Goal: Task Accomplishment & Management: Use online tool/utility

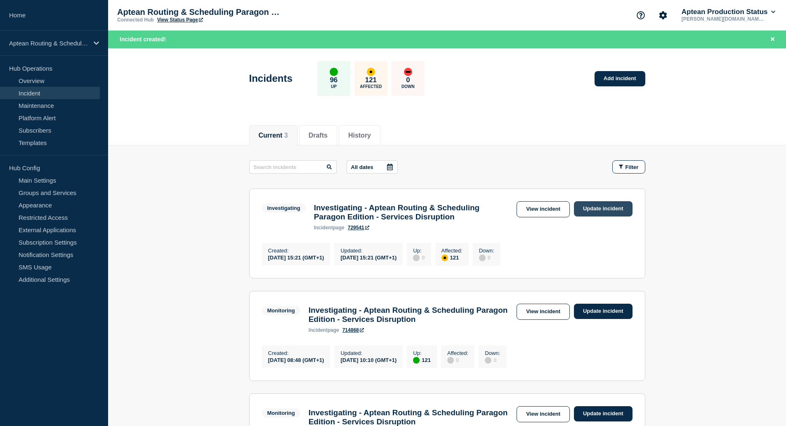
click at [614, 209] on link "Update incident" at bounding box center [603, 208] width 59 height 15
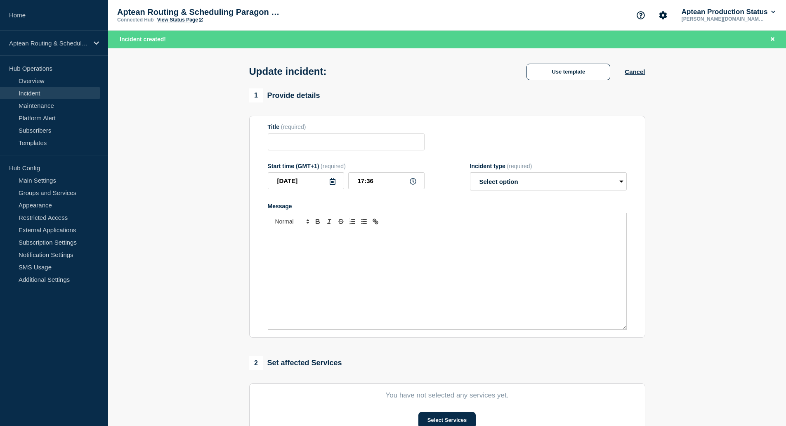
type input "Investigating - Aptean Routing & Scheduling Paragon Edition - Services Disrupti…"
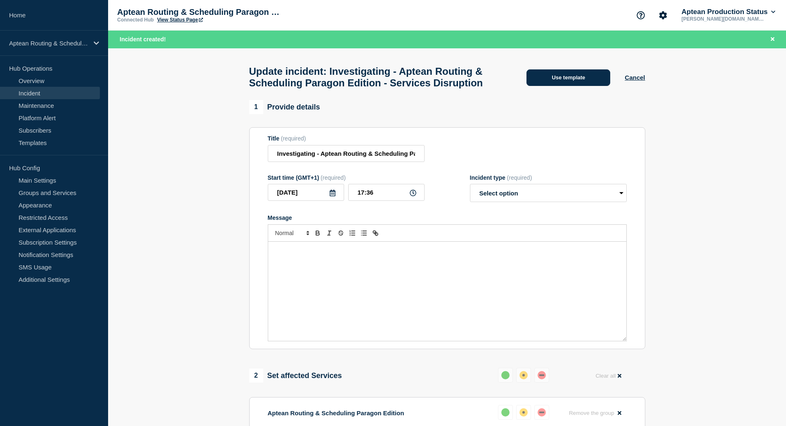
click at [583, 86] on button "Use template" at bounding box center [569, 77] width 84 height 17
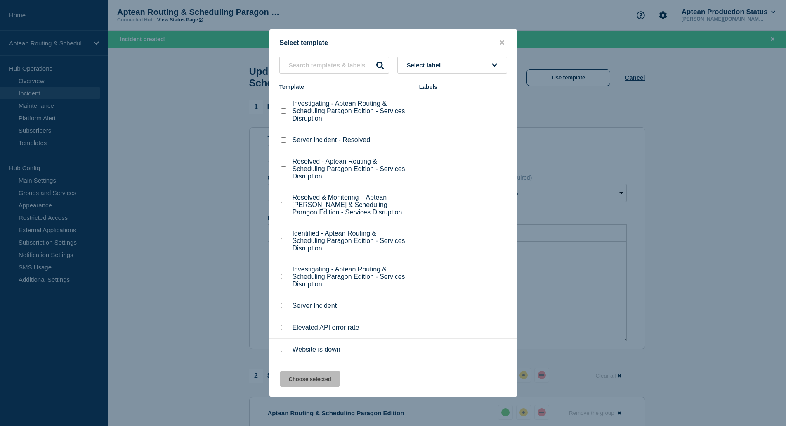
click at [328, 213] on p "Resolved & Monitoring – Aptean [PERSON_NAME] & Scheduling Paragon Edition - Ser…" at bounding box center [352, 205] width 118 height 22
click at [278, 210] on li "Resolved & Monitoring – Aptean [PERSON_NAME] & Scheduling Paragon Edition - Ser…" at bounding box center [394, 205] width 248 height 36
click at [282, 207] on input "Resolved & Monitoring – Aptean Routing & Scheduling Paragon Edition - Services …" at bounding box center [283, 204] width 5 height 5
checkbox input "true"
click at [317, 379] on button "Choose selected" at bounding box center [310, 378] width 61 height 17
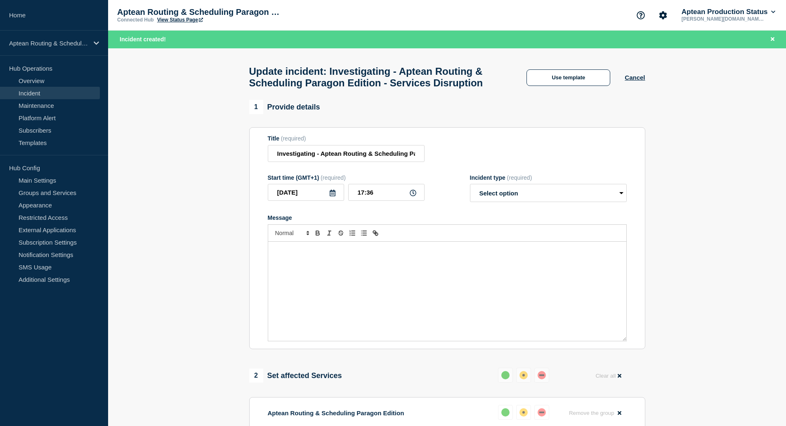
select select "monitoring"
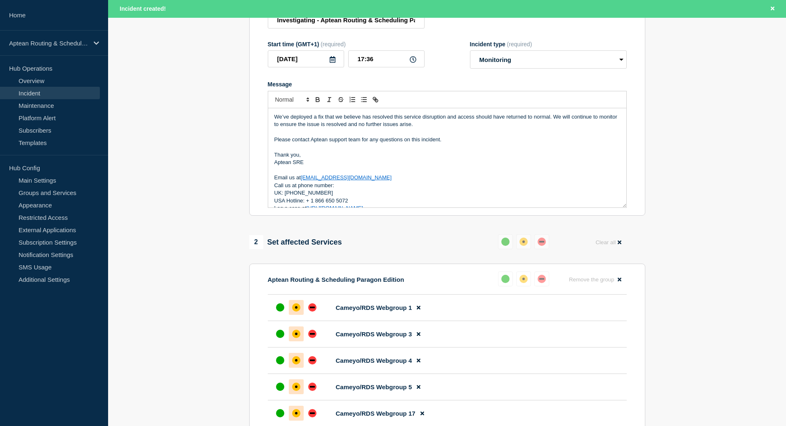
scroll to position [165, 0]
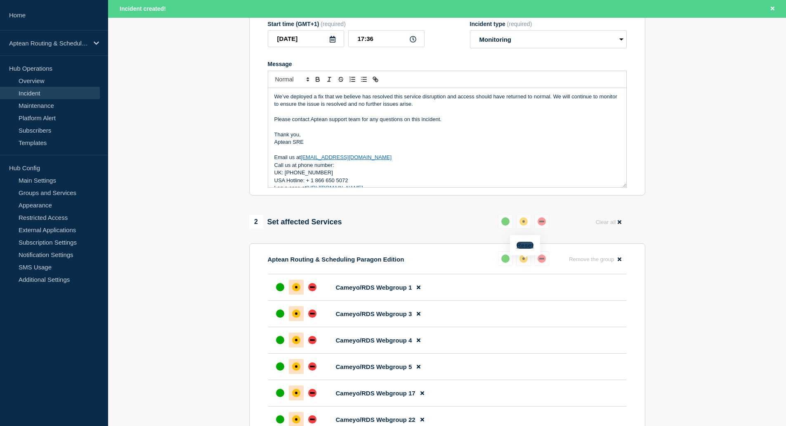
click at [527, 247] on button "Reset" at bounding box center [525, 244] width 17 height 7
click at [512, 229] on button at bounding box center [508, 221] width 15 height 15
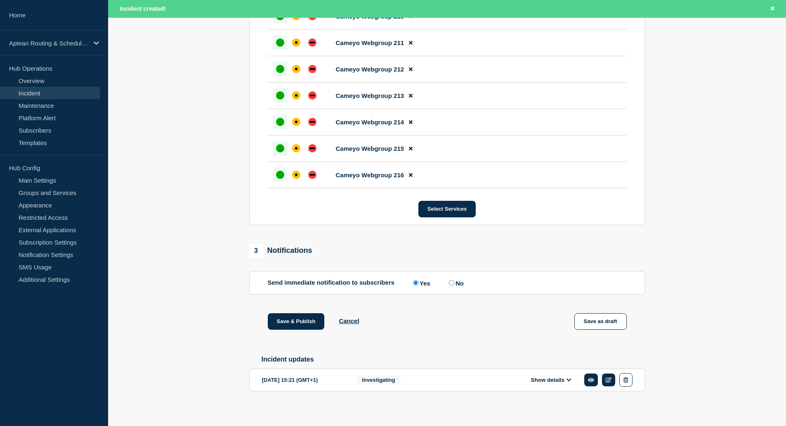
scroll to position [3459, 0]
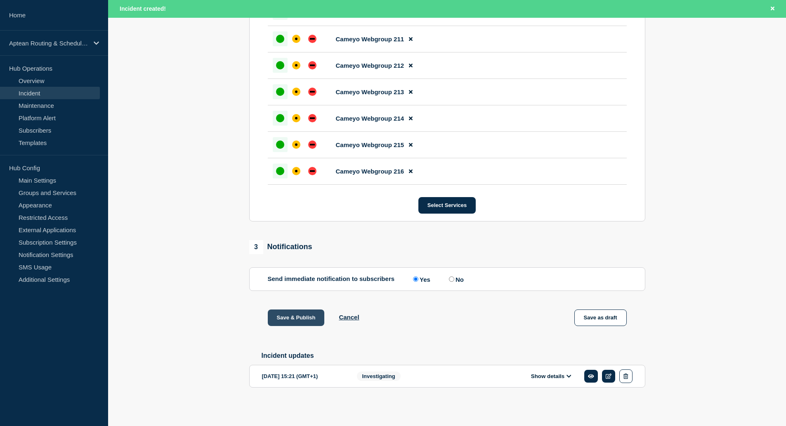
click at [298, 313] on button "Save & Publish" at bounding box center [296, 317] width 57 height 17
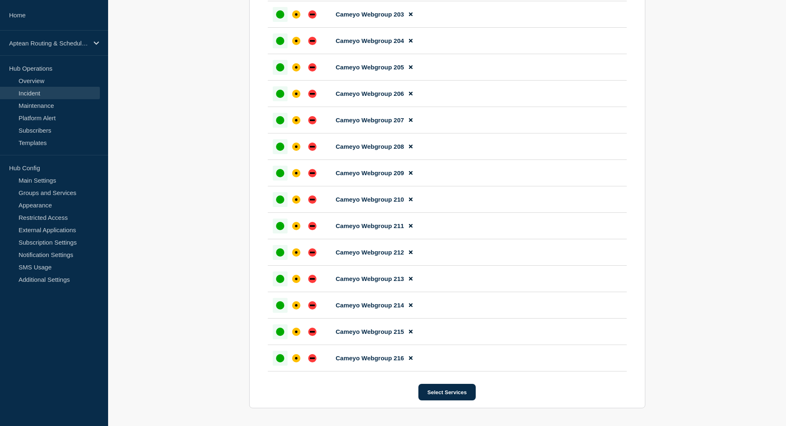
scroll to position [3235, 0]
